Goal: Feedback & Contribution: Submit feedback/report problem

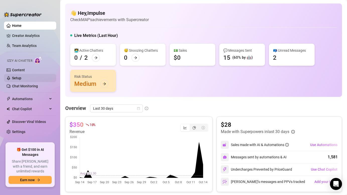
click at [21, 80] on link "Setup" at bounding box center [16, 78] width 9 height 4
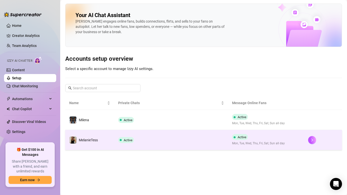
click at [107, 139] on td "MelanieTess" at bounding box center [89, 140] width 49 height 20
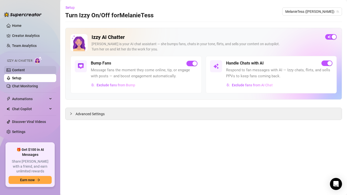
click at [25, 70] on link "Content" at bounding box center [18, 70] width 13 height 4
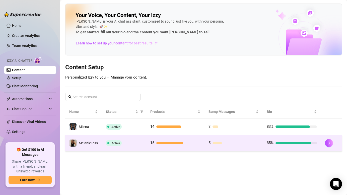
click at [139, 144] on div "Active" at bounding box center [124, 143] width 36 height 6
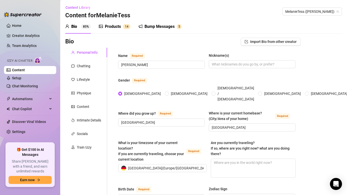
click at [110, 30] on div "Products 1 4" at bounding box center [115, 27] width 32 height 14
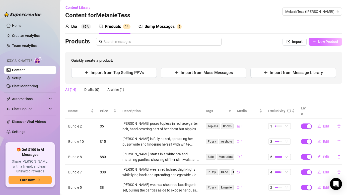
click at [325, 44] on button "New Product" at bounding box center [325, 42] width 33 height 8
type textarea "Type your message here..."
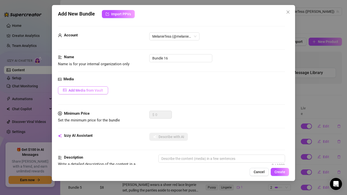
click at [104, 89] on button "Add Media from Vault" at bounding box center [83, 90] width 50 height 8
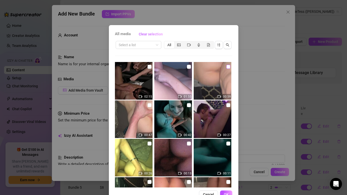
click at [228, 66] on input "checkbox" at bounding box center [228, 67] width 4 height 4
checkbox input "true"
click at [227, 182] on button "OK" at bounding box center [226, 195] width 12 height 8
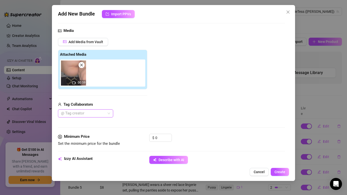
scroll to position [58, 0]
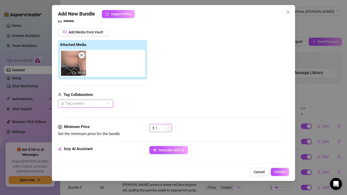
click at [170, 126] on icon "up" at bounding box center [169, 127] width 2 height 2
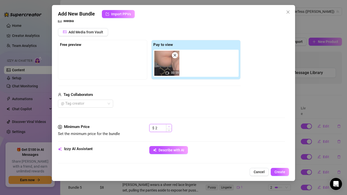
click at [170, 126] on icon "up" at bounding box center [169, 127] width 2 height 2
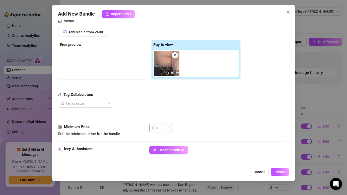
click at [170, 126] on icon "up" at bounding box center [169, 127] width 2 height 2
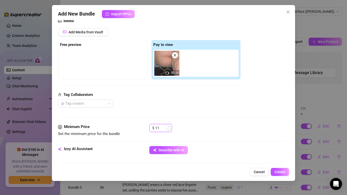
type input "12"
click at [170, 126] on icon "up" at bounding box center [169, 127] width 2 height 2
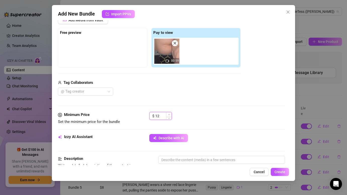
scroll to position [73, 0]
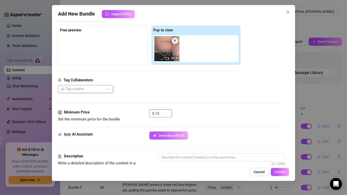
click at [104, 86] on div at bounding box center [83, 89] width 48 height 7
click at [137, 91] on div "@ Tag creator" at bounding box center [149, 89] width 183 height 8
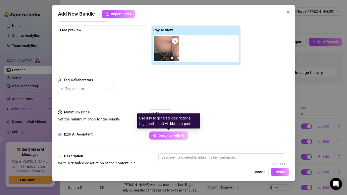
click at [165, 134] on span "Describe with AI" at bounding box center [172, 136] width 26 height 4
type textarea "[PERSON_NAME]"
type textarea "[PERSON_NAME] is"
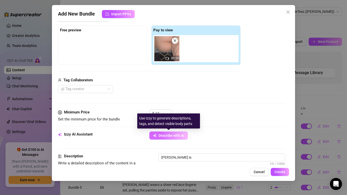
type textarea "[PERSON_NAME] is bent"
type textarea "[PERSON_NAME] is bent over,"
type textarea "[PERSON_NAME] is bent over, showing"
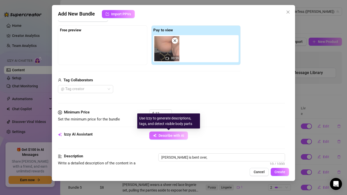
type textarea "[PERSON_NAME] is bent over, showing"
type textarea "[PERSON_NAME] is bent over, showing off"
type textarea "[PERSON_NAME] is bent over, showing off her"
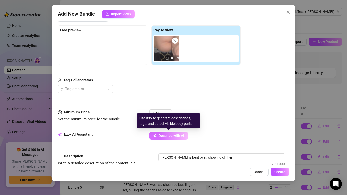
type textarea "[PERSON_NAME] is bent over, showing off her thick"
type textarea "[PERSON_NAME] is bent over, showing off her thick ass"
type textarea "[PERSON_NAME] is bent over, showing off her thick ass while"
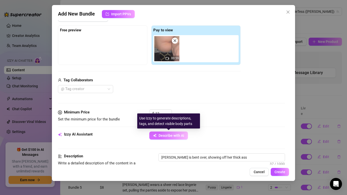
type textarea "[PERSON_NAME] is bent over, showing off her thick ass while"
type textarea "[PERSON_NAME] is bent over, showing off her thick ass while being"
type textarea "[PERSON_NAME] is bent over, showing off her thick ass while being fucked"
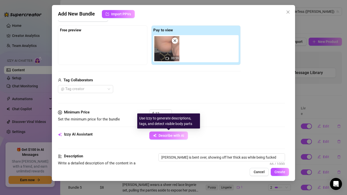
type textarea "[PERSON_NAME] is bent over, showing off her thick ass while being fucked from"
type textarea "[PERSON_NAME] is bent over, showing off her thick ass while being fucked from b…"
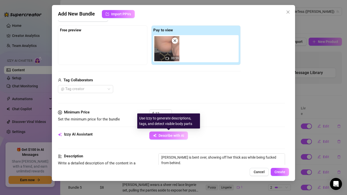
type textarea "[PERSON_NAME] is bent over, showing off her thick ass while being fucked from b…"
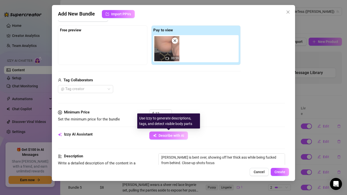
type textarea "[PERSON_NAME] is bent over, showing off her thick ass while being fucked from b…"
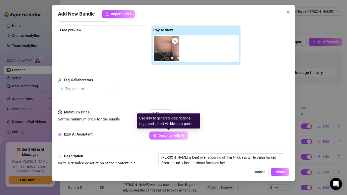
type textarea "[PERSON_NAME] is bent over, showing off her thick ass while being fucked from b…"
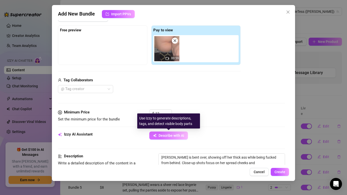
type textarea "[PERSON_NAME] is bent over, showing off her thick ass while being fucked from b…"
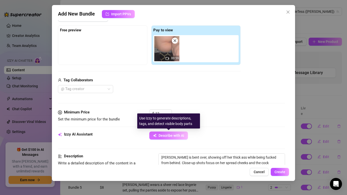
type textarea "[PERSON_NAME] is bent over, showing off her thick ass while being fucked from b…"
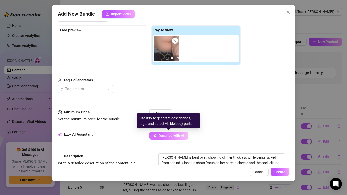
type textarea "[PERSON_NAME] is bent over, showing off her thick ass while being fucked from b…"
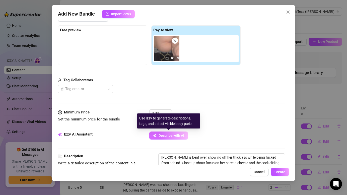
type textarea "[PERSON_NAME] is bent over, showing off her thick ass while being fucked from b…"
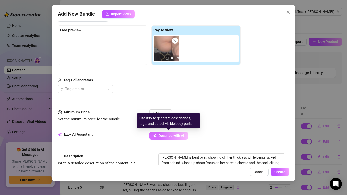
type textarea "[PERSON_NAME] is bent over, showing off her thick ass while being fucked from b…"
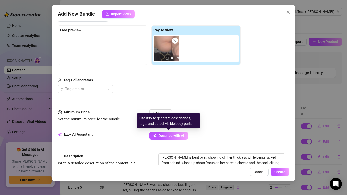
type textarea "[PERSON_NAME] is bent over, showing off her thick ass while being fucked from b…"
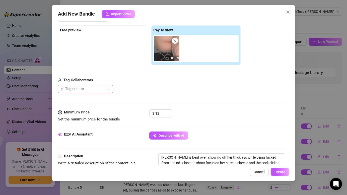
type textarea "[PERSON_NAME] is bent over, showing off her thick ass while being fucked from b…"
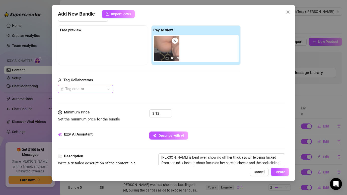
type textarea "[PERSON_NAME] is bent over, showing off her thick ass while being fucked from b…"
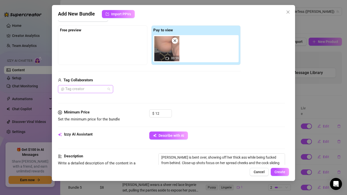
click at [109, 87] on div "@ Tag creator" at bounding box center [85, 89] width 55 height 8
type textarea "[PERSON_NAME] is bent over, showing off her thick ass while being fucked from b…"
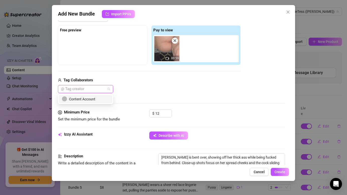
type textarea "[PERSON_NAME] is bent over, showing off her thick ass while being fucked from b…"
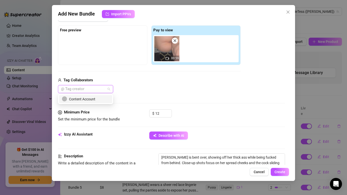
type textarea "[PERSON_NAME] is bent over, showing off her thick ass while being fucked from b…"
click at [92, 97] on div "Content Account" at bounding box center [85, 99] width 47 height 6
click at [158, 96] on div "Media Add Media from Vault Free preview Pay to view 00:59 Tag Collaborators Con…" at bounding box center [171, 57] width 227 height 106
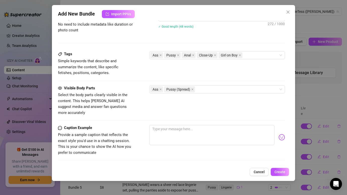
scroll to position [286, 0]
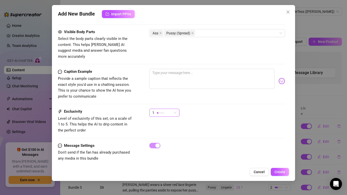
click at [168, 110] on div "1" at bounding box center [162, 113] width 20 height 8
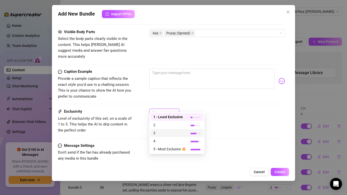
click at [166, 132] on span "3" at bounding box center [169, 133] width 33 height 6
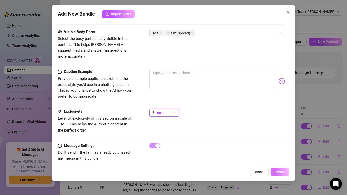
click at [284, 175] on button "Create" at bounding box center [280, 172] width 18 height 8
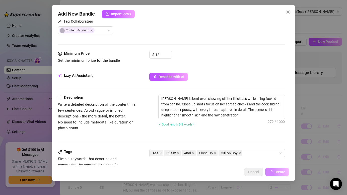
scroll to position [131, 0]
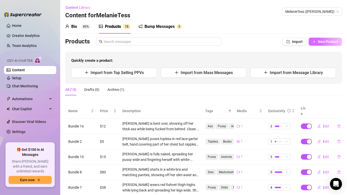
click at [326, 42] on span "New Product" at bounding box center [328, 42] width 20 height 4
type textarea "Type your message here..."
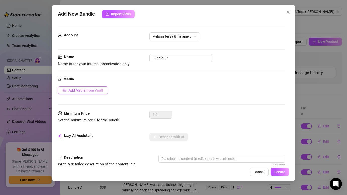
click at [104, 90] on button "Add Media from Vault" at bounding box center [83, 90] width 50 height 8
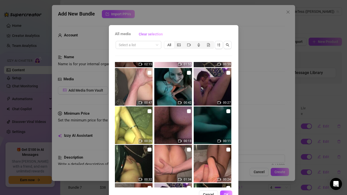
scroll to position [33, 0]
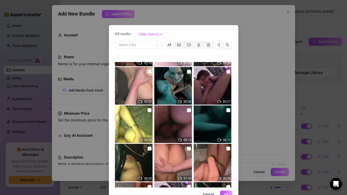
click at [226, 72] on input "checkbox" at bounding box center [228, 72] width 4 height 4
checkbox input "true"
click at [226, 182] on span "OK" at bounding box center [226, 195] width 5 height 4
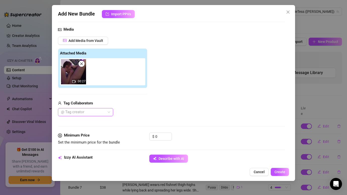
scroll to position [50, 0]
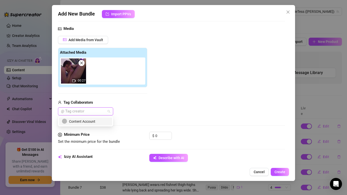
click at [105, 112] on div at bounding box center [83, 111] width 48 height 7
click at [99, 120] on div "Content Account" at bounding box center [85, 122] width 47 height 6
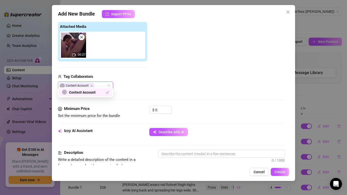
scroll to position [88, 0]
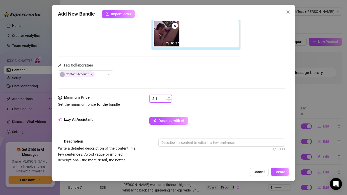
click at [169, 96] on icon "up" at bounding box center [169, 97] width 2 height 2
type input "12"
click at [169, 96] on icon "up" at bounding box center [169, 97] width 2 height 2
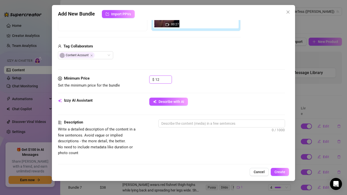
scroll to position [112, 0]
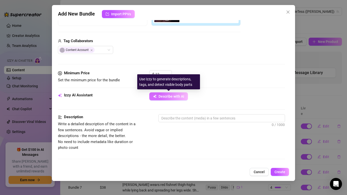
click at [183, 97] on span "Describe with AI" at bounding box center [172, 96] width 26 height 4
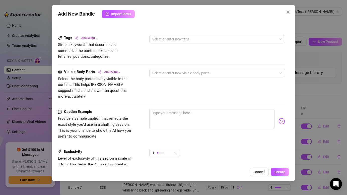
scroll to position [284, 0]
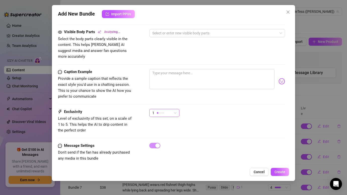
click at [176, 109] on span "1" at bounding box center [164, 113] width 24 height 8
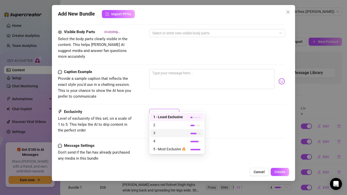
click at [162, 135] on span "3" at bounding box center [169, 133] width 33 height 6
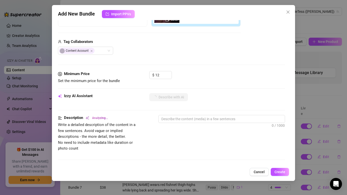
type textarea "[PERSON_NAME]"
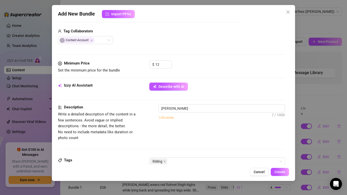
type textarea "[PERSON_NAME] is"
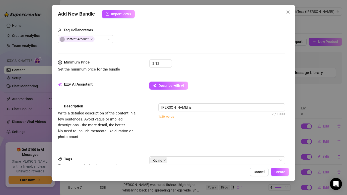
type textarea "[PERSON_NAME] is fully"
type textarea "[PERSON_NAME] is fully nude,"
type textarea "[PERSON_NAME] is fully nude, riding"
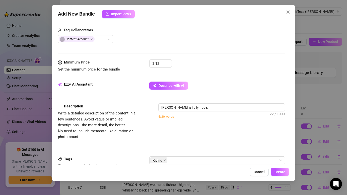
type textarea "[PERSON_NAME] is fully nude, riding"
type textarea "[PERSON_NAME] is fully nude, riding a"
type textarea "[PERSON_NAME] is fully nude, riding a hard"
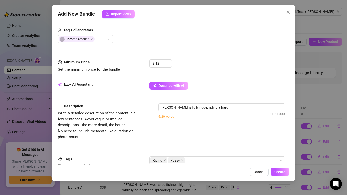
type textarea "[PERSON_NAME] is fully nude, riding a hard cock"
type textarea "[PERSON_NAME] is fully nude, riding a hard cock in"
type textarea "[PERSON_NAME] is fully nude, riding a hard cock in an"
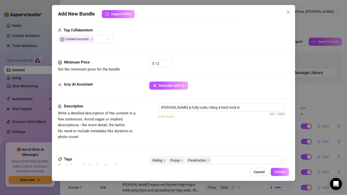
type textarea "[PERSON_NAME] is fully nude, riding a hard cock in an"
type textarea "[PERSON_NAME] is fully nude, riding a hard cock in an intimate"
type textarea "[PERSON_NAME] is fully nude, riding a hard cock in an intimate close-up"
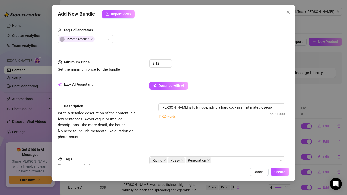
type textarea "[PERSON_NAME] is fully nude, riding a hard cock in an intimate close-up scene."
type textarea "[PERSON_NAME] is fully nude, riding a hard cock in an intimate close-up scene. …"
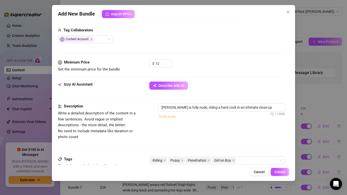
type textarea "[PERSON_NAME] is fully nude, riding a hard cock in an intimate close-up scene. …"
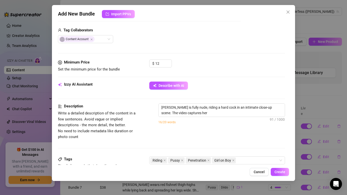
type textarea "[PERSON_NAME] is fully nude, riding a hard cock in an intimate close-up scene. …"
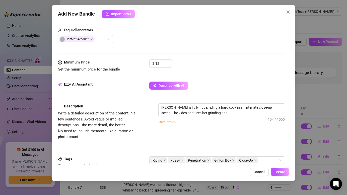
type textarea "[PERSON_NAME] is fully nude, riding a hard cock in an intimate close-up scene. …"
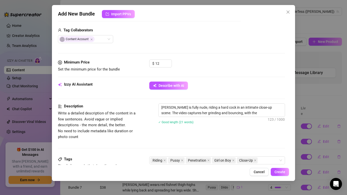
type textarea "[PERSON_NAME] is fully nude, riding a hard cock in an intimate close-up scene. …"
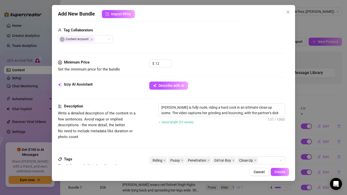
type textarea "[PERSON_NAME] is fully nude, riding a hard cock in an intimate close-up scene. …"
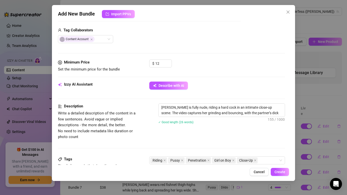
type textarea "[PERSON_NAME] is fully nude, riding a hard cock in an intimate close-up scene. …"
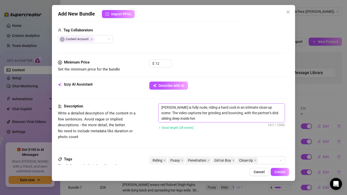
type textarea "[PERSON_NAME] is fully nude, riding a hard cock in an intimate close-up scene. …"
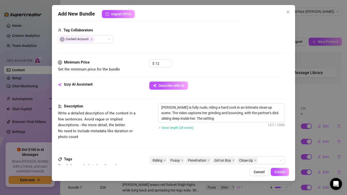
type textarea "[PERSON_NAME] is fully nude, riding a hard cock in an intimate close-up scene. …"
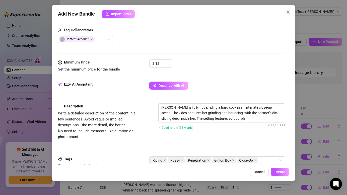
type textarea "[PERSON_NAME] is fully nude, riding a hard cock in an intimate close-up scene. …"
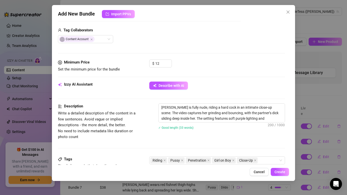
type textarea "[PERSON_NAME] is fully nude, riding a hard cock in an intimate close-up scene. …"
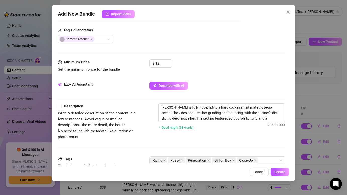
type textarea "[PERSON_NAME] is fully nude, riding a hard cock in an intimate close-up scene. …"
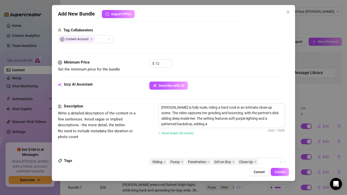
type textarea "[PERSON_NAME] is fully nude, riding a hard cock in an intimate close-up scene. …"
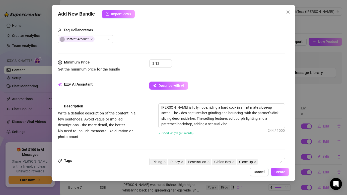
type textarea "[PERSON_NAME] is fully nude, riding a hard cock in an intimate close-up scene. …"
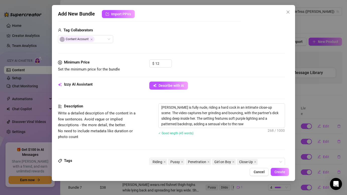
type textarea "[PERSON_NAME] is fully nude, riding a hard cock in an intimate close-up scene. …"
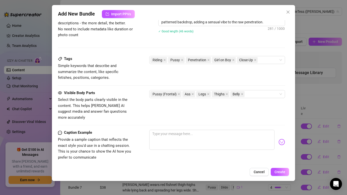
scroll to position [286, 0]
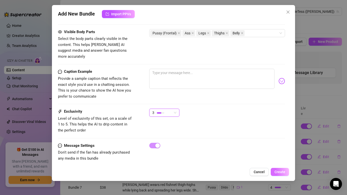
click at [282, 172] on span "Create" at bounding box center [280, 172] width 11 height 4
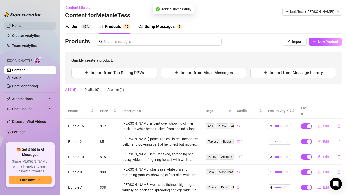
click at [22, 26] on link "Home" at bounding box center [17, 26] width 10 height 4
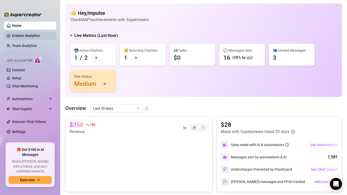
click at [40, 37] on link "Creator Analytics" at bounding box center [32, 36] width 40 height 8
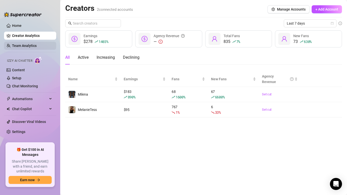
click at [19, 48] on link "Team Analytics" at bounding box center [24, 46] width 25 height 4
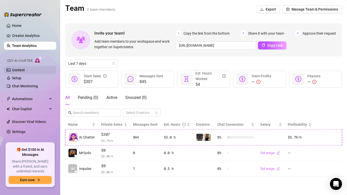
click at [25, 69] on link "Content" at bounding box center [18, 70] width 13 height 4
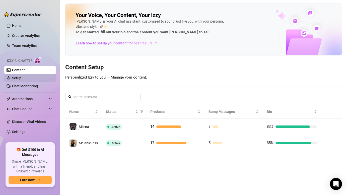
click at [21, 78] on link "Setup" at bounding box center [16, 78] width 9 height 4
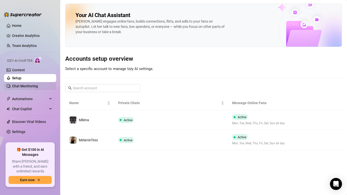
click at [27, 85] on link "Chat Monitoring" at bounding box center [25, 86] width 26 height 4
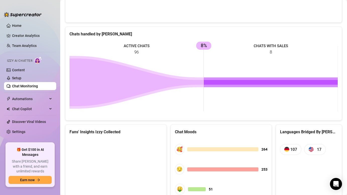
scroll to position [254, 0]
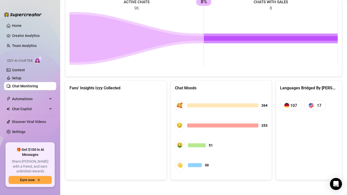
click at [94, 106] on canvas at bounding box center [116, 132] width 93 height 75
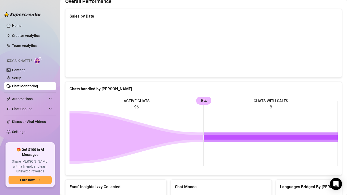
scroll to position [0, 0]
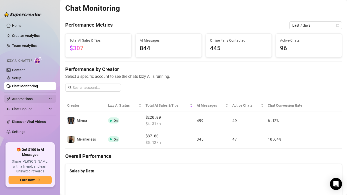
click at [18, 98] on span "Automations" at bounding box center [30, 99] width 36 height 8
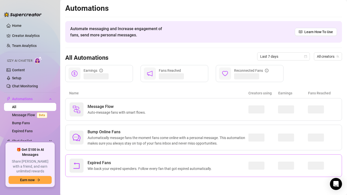
click at [102, 170] on span "Win back your expired spenders. Follow every fan that got expired automatically." at bounding box center [151, 169] width 126 height 6
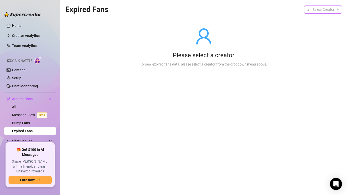
click at [318, 12] on input "search" at bounding box center [320, 10] width 27 height 8
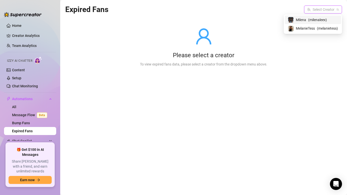
click at [311, 19] on span "( milenaleex )" at bounding box center [317, 20] width 19 height 6
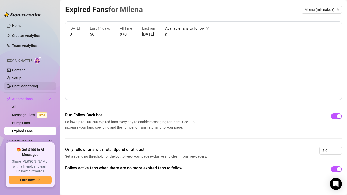
click at [38, 88] on link "Chat Monitoring" at bounding box center [25, 86] width 26 height 4
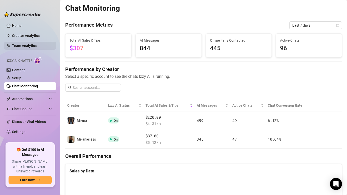
click at [32, 44] on link "Team Analytics" at bounding box center [24, 46] width 25 height 4
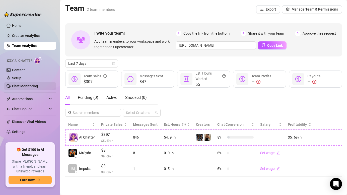
click at [25, 85] on link "Chat Monitoring" at bounding box center [25, 86] width 26 height 4
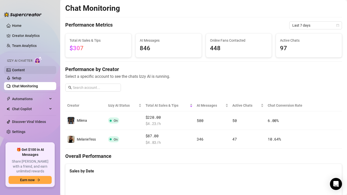
click at [25, 71] on link "Content" at bounding box center [18, 70] width 13 height 4
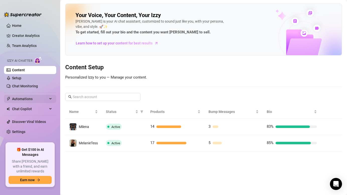
click at [25, 99] on span "Automations" at bounding box center [30, 99] width 36 height 8
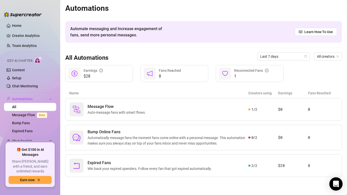
click at [339, 181] on icon "Open Intercom Messenger" at bounding box center [336, 184] width 7 height 7
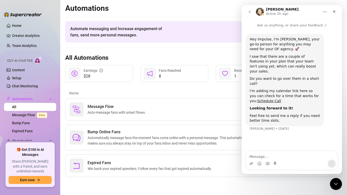
click at [272, 157] on textarea "Message…" at bounding box center [292, 155] width 92 height 9
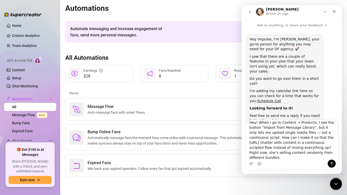
scroll to position [12, 0]
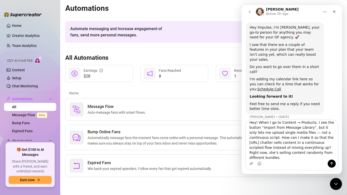
type textarea "Hey! When I go to Content → Products, I see the button “Import from Message Lib…"
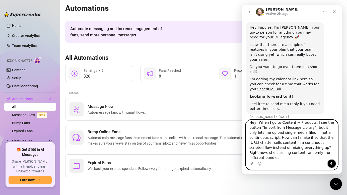
click at [330, 164] on icon "Send a message…" at bounding box center [332, 164] width 4 height 4
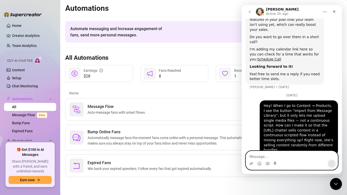
scroll to position [47, 0]
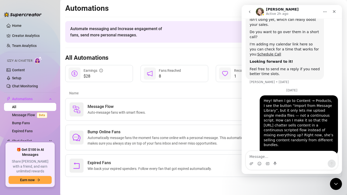
click at [112, 91] on article "Name" at bounding box center [158, 93] width 179 height 6
click at [334, 12] on icon "Close" at bounding box center [334, 11] width 3 height 3
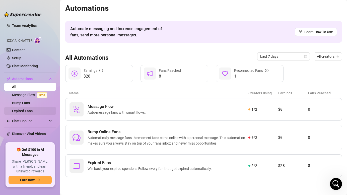
scroll to position [24, 0]
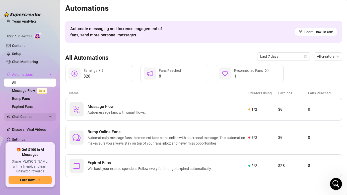
click at [37, 113] on span "Chat Copilot" at bounding box center [30, 117] width 36 height 8
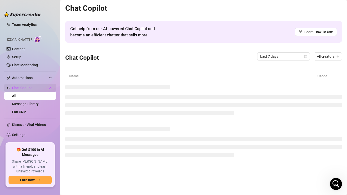
scroll to position [16, 0]
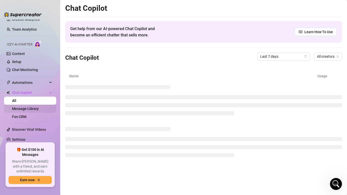
click at [36, 107] on link "Message Library" at bounding box center [25, 109] width 27 height 4
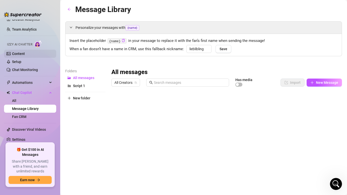
click at [25, 55] on link "Content" at bounding box center [18, 54] width 13 height 4
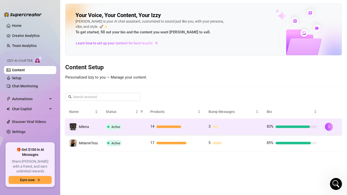
click at [129, 124] on div "Active" at bounding box center [124, 127] width 36 height 6
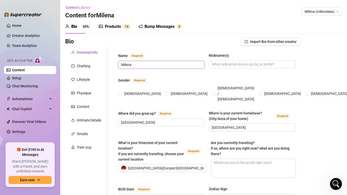
radio input "true"
type input "[DATE]"
click at [122, 29] on div "Products 1 4" at bounding box center [115, 27] width 32 height 6
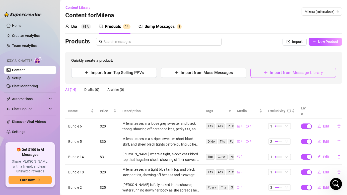
click at [302, 76] on button "Import from Message Library" at bounding box center [294, 73] width 86 height 10
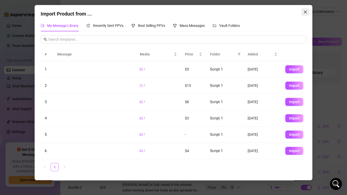
click at [307, 11] on icon "close" at bounding box center [305, 12] width 3 height 3
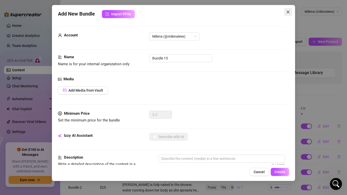
click at [290, 11] on icon "close" at bounding box center [288, 12] width 4 height 4
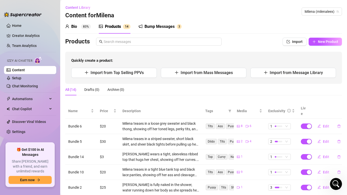
scroll to position [100, 0]
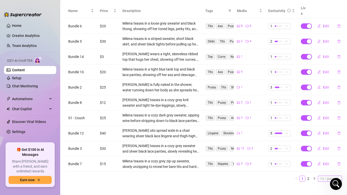
click at [328, 176] on span "10 / page" at bounding box center [330, 179] width 20 height 6
click at [329, 167] on div "100 / page" at bounding box center [330, 170] width 17 height 6
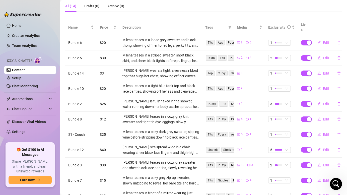
scroll to position [0, 0]
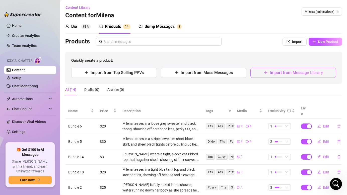
click at [284, 75] on button "Import from Message Library" at bounding box center [294, 73] width 86 height 10
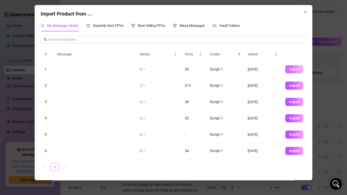
click at [297, 71] on span "Import" at bounding box center [294, 69] width 11 height 4
type textarea "Type your message here..."
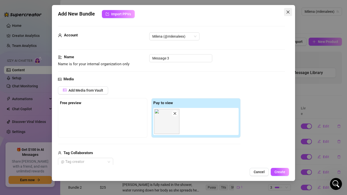
click at [291, 11] on span "Close" at bounding box center [288, 12] width 8 height 4
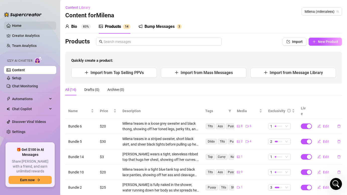
click at [22, 26] on link "Home" at bounding box center [17, 26] width 10 height 4
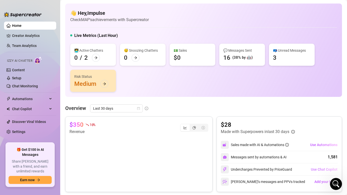
scroll to position [60, 0]
click at [334, 182] on icon "Open Intercom Messenger" at bounding box center [335, 183] width 8 height 8
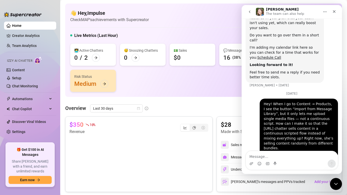
scroll to position [47, 0]
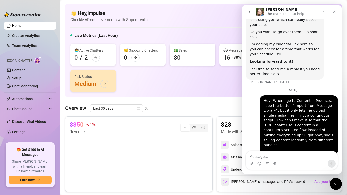
click at [250, 13] on icon "go back" at bounding box center [250, 12] width 4 height 4
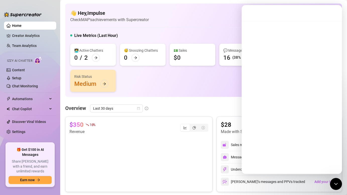
click at [325, 30] on div "Intercom messenger" at bounding box center [292, 99] width 100 height 156
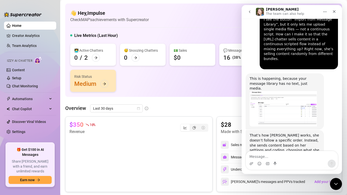
scroll to position [535, 0]
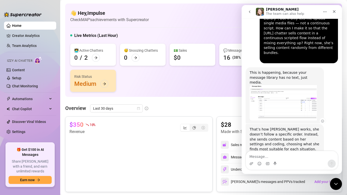
click at [286, 85] on img "Ella says…" at bounding box center [283, 102] width 67 height 35
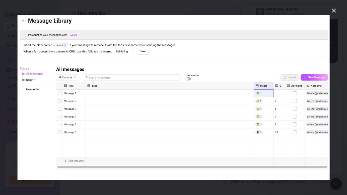
click at [336, 9] on icon "Close" at bounding box center [334, 11] width 4 height 4
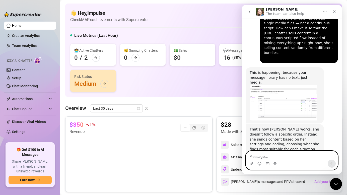
click at [288, 154] on textarea "Message…" at bounding box center [292, 155] width 92 height 9
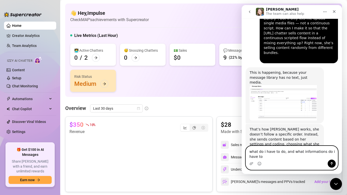
scroll to position [540, 0]
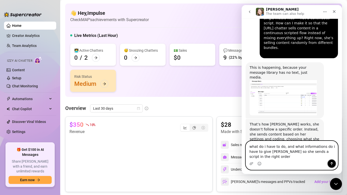
click at [332, 163] on icon "Send a message…" at bounding box center [332, 164] width 4 height 4
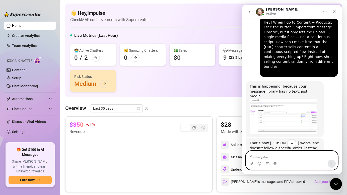
scroll to position [560, 0]
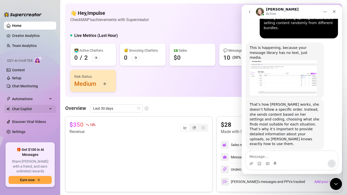
click at [38, 105] on span "Chat Copilot" at bounding box center [30, 109] width 36 height 8
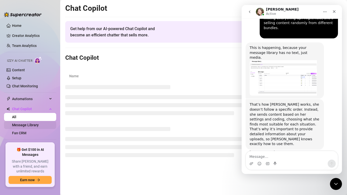
click at [32, 126] on link "Message Library" at bounding box center [25, 125] width 27 height 4
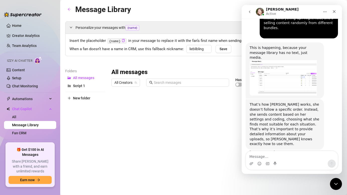
click at [167, 101] on div at bounding box center [226, 145] width 231 height 112
click at [165, 103] on div at bounding box center [226, 145] width 231 height 112
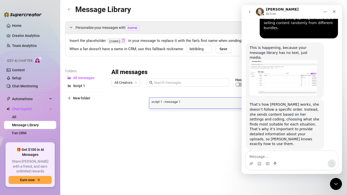
click at [173, 114] on div at bounding box center [226, 145] width 231 height 112
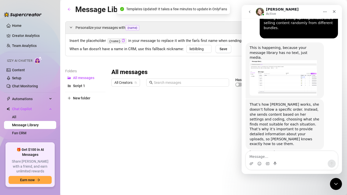
scroll to position [579, 0]
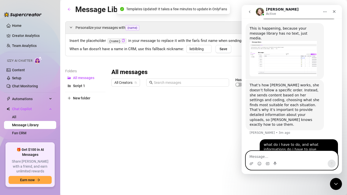
click at [276, 159] on textarea "Message…" at bounding box center [292, 155] width 92 height 9
click at [249, 11] on icon "go back" at bounding box center [250, 12] width 4 height 4
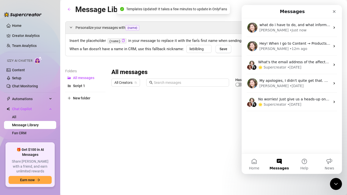
scroll to position [0, 0]
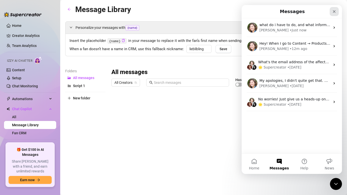
click at [335, 13] on icon "Close" at bounding box center [334, 11] width 3 height 3
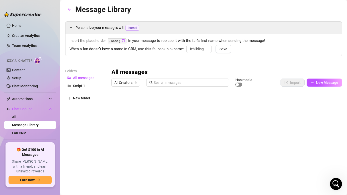
click at [239, 85] on div "button" at bounding box center [237, 84] width 3 height 3
click at [239, 83] on button "button" at bounding box center [239, 85] width 7 height 4
click at [239, 83] on div "button" at bounding box center [237, 84] width 3 height 3
click at [194, 112] on div at bounding box center [226, 145] width 231 height 112
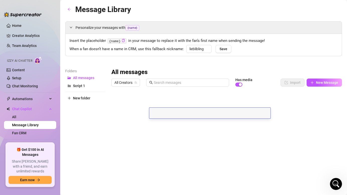
click at [194, 112] on textarea at bounding box center [209, 111] width 121 height 5
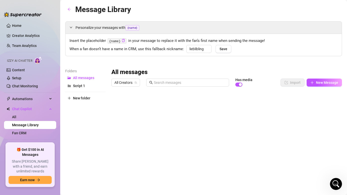
click at [185, 123] on div at bounding box center [226, 145] width 231 height 112
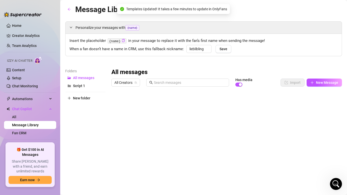
click at [185, 123] on div at bounding box center [226, 145] width 231 height 112
click at [134, 102] on div at bounding box center [226, 145] width 231 height 112
click at [140, 105] on div at bounding box center [226, 145] width 231 height 112
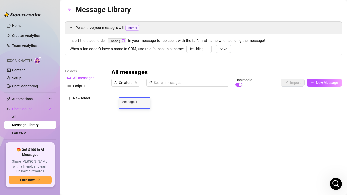
click at [174, 121] on div at bounding box center [226, 145] width 231 height 112
click at [138, 103] on div at bounding box center [226, 145] width 231 height 112
click at [143, 113] on div at bounding box center [226, 145] width 231 height 112
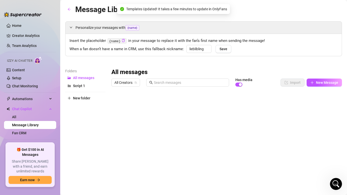
click at [140, 112] on div at bounding box center [226, 145] width 231 height 112
click at [121, 111] on textarea "Message 2" at bounding box center [134, 111] width 31 height 5
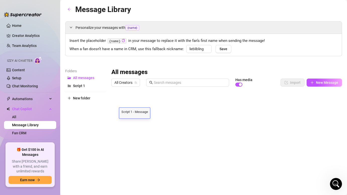
click at [141, 121] on div at bounding box center [226, 145] width 231 height 112
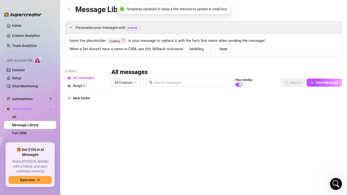
click at [182, 101] on div at bounding box center [226, 145] width 231 height 112
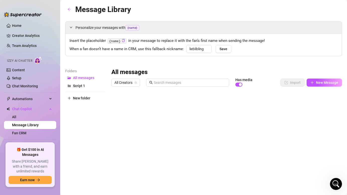
click at [187, 110] on div at bounding box center [226, 145] width 231 height 112
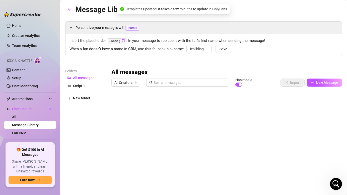
click at [177, 102] on div at bounding box center [226, 145] width 231 height 112
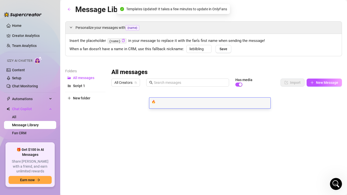
click at [151, 102] on textarea "🔥" at bounding box center [209, 101] width 121 height 5
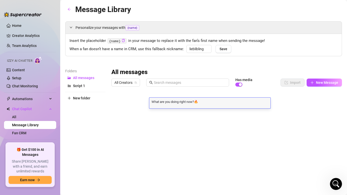
click at [184, 113] on div at bounding box center [226, 145] width 231 height 112
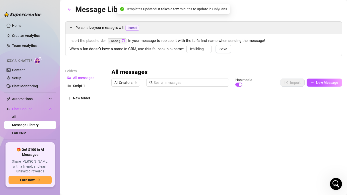
click at [184, 113] on div at bounding box center [226, 145] width 231 height 112
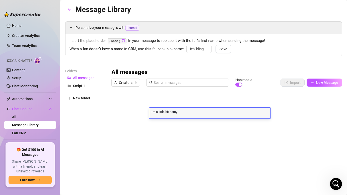
click at [188, 126] on div at bounding box center [226, 145] width 231 height 112
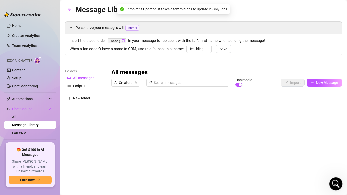
click at [335, 180] on icon "Open Intercom Messenger" at bounding box center [335, 183] width 8 height 8
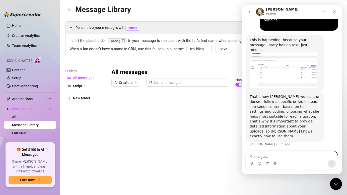
scroll to position [579, 0]
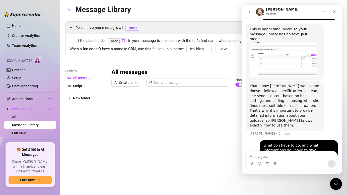
click at [279, 153] on textarea "Message…" at bounding box center [292, 155] width 92 height 9
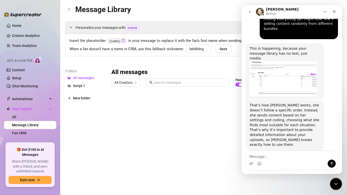
scroll to position [571, 0]
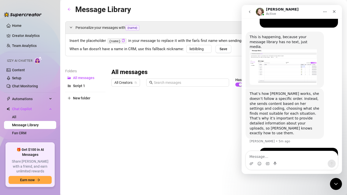
click at [136, 123] on div at bounding box center [226, 145] width 231 height 112
click at [121, 122] on textarea "Message 3" at bounding box center [134, 121] width 31 height 5
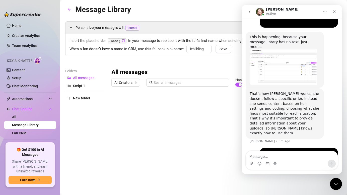
click at [145, 135] on div at bounding box center [226, 145] width 231 height 112
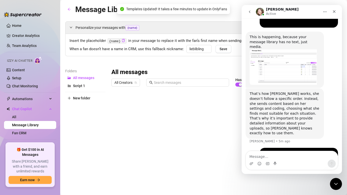
click at [123, 132] on div at bounding box center [226, 145] width 231 height 112
click at [121, 132] on textarea "Message 4" at bounding box center [134, 131] width 31 height 5
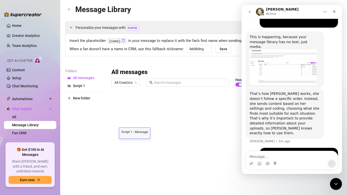
click at [142, 143] on div at bounding box center [226, 145] width 231 height 112
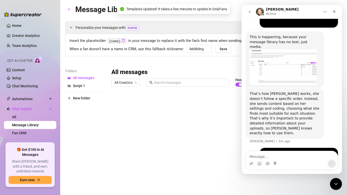
click at [171, 131] on div at bounding box center [226, 145] width 231 height 112
